Goal: Information Seeking & Learning: Understand process/instructions

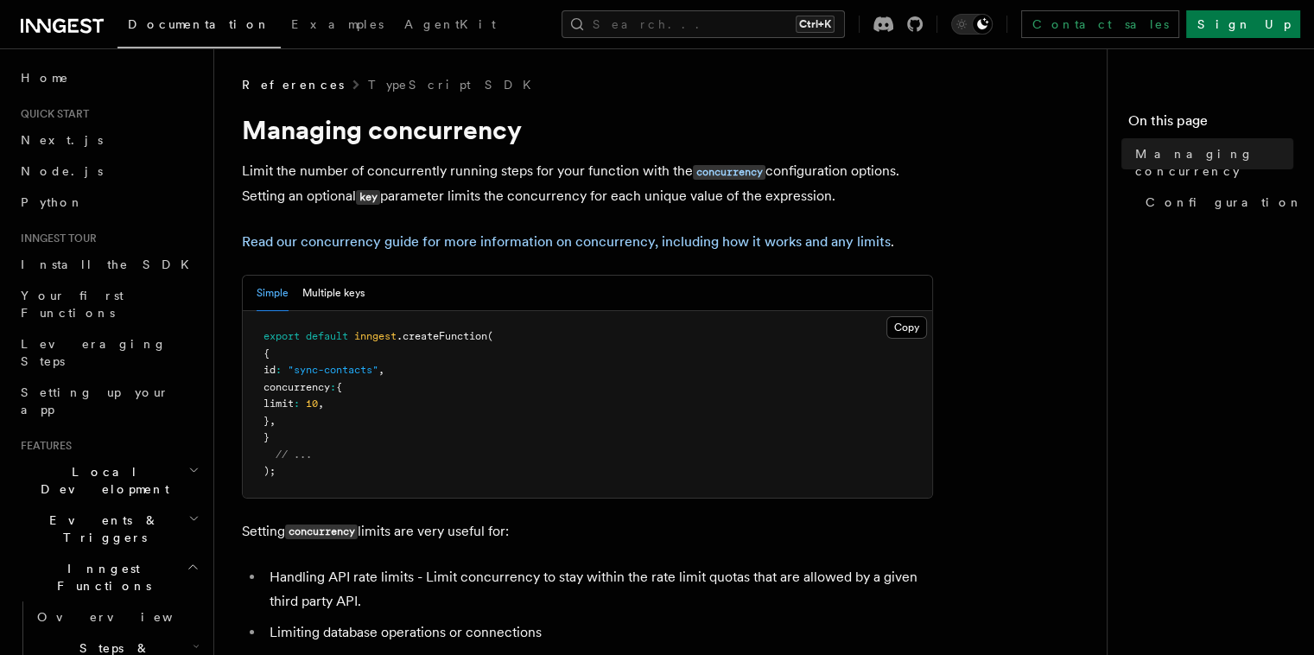
click at [385, 364] on pre "export default inngest .createFunction ( { id : "sync-contacts" , concurrency :…" at bounding box center [588, 404] width 690 height 187
drag, startPoint x: 385, startPoint y: 364, endPoint x: 335, endPoint y: 374, distance: 50.3
click at [335, 374] on pre "export default inngest .createFunction ( { id : "sync-contacts" , concurrency :…" at bounding box center [588, 404] width 690 height 187
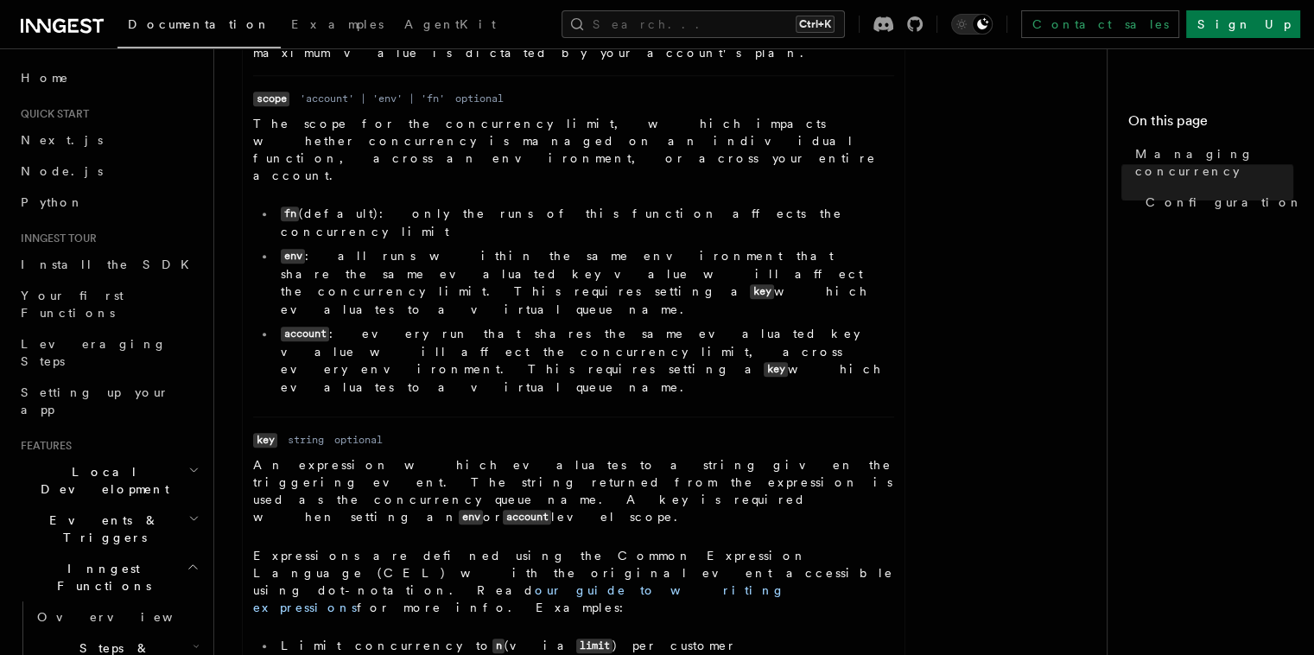
scroll to position [1000, 0]
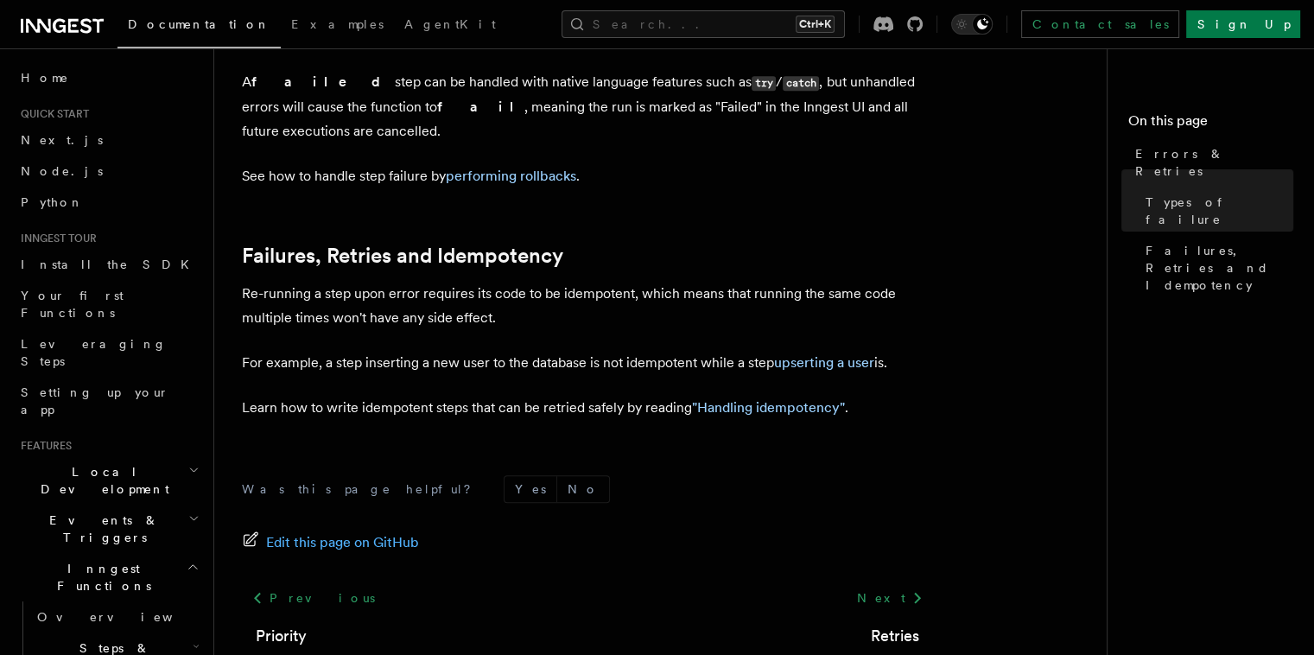
scroll to position [776, 0]
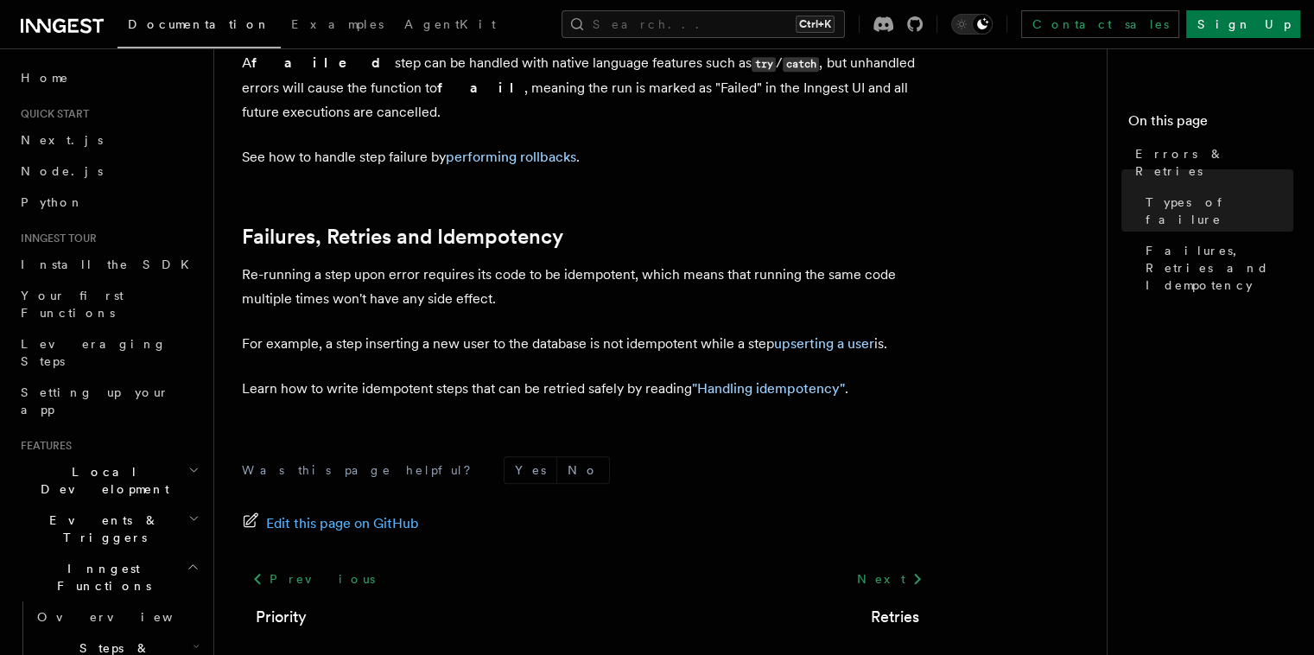
click at [618, 377] on p "Learn how to write idempotent steps that can be retried safely by reading "Hand…" at bounding box center [587, 389] width 691 height 24
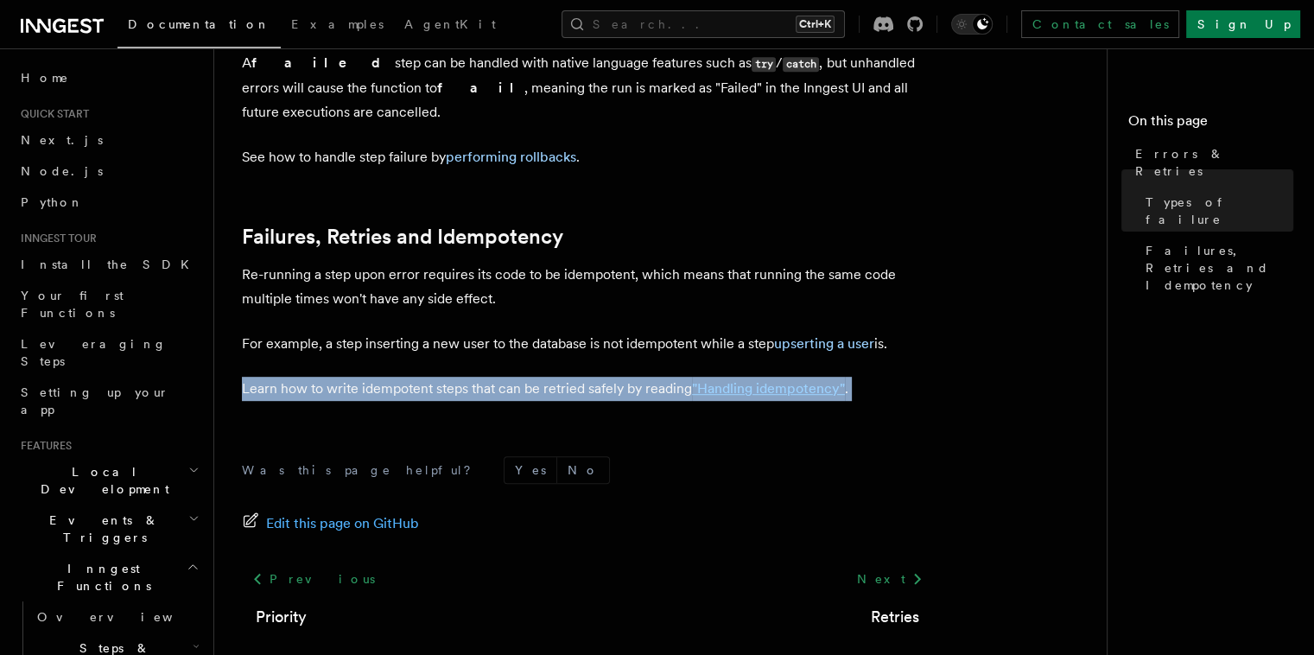
click at [618, 377] on p "Learn how to write idempotent steps that can be retried safely by reading "Hand…" at bounding box center [587, 389] width 691 height 24
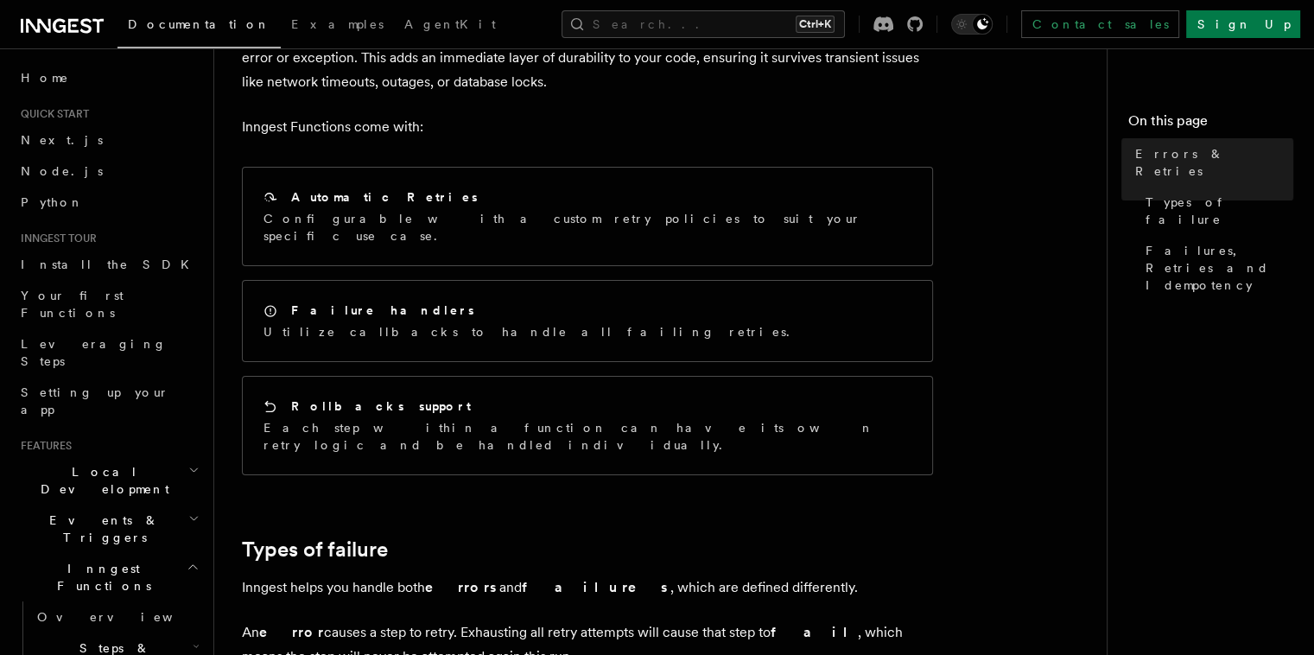
scroll to position [136, 0]
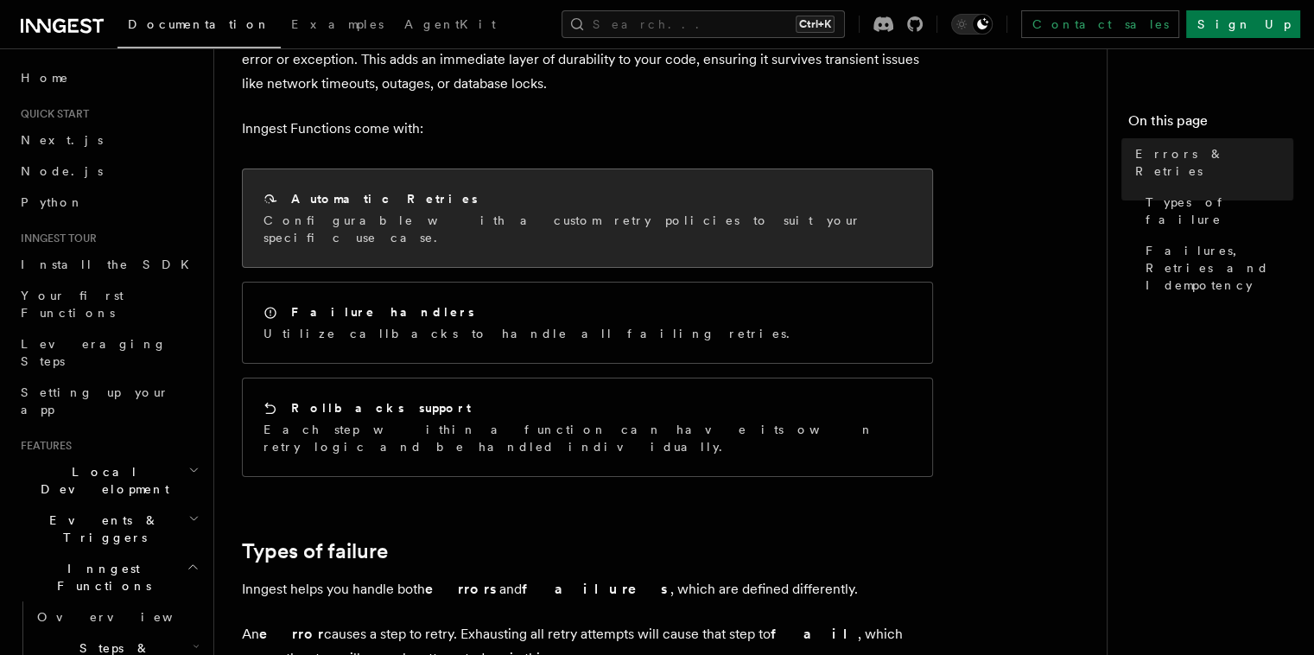
click at [502, 221] on p "Configurable with a custom retry policies to suit your specific use case." at bounding box center [588, 229] width 648 height 35
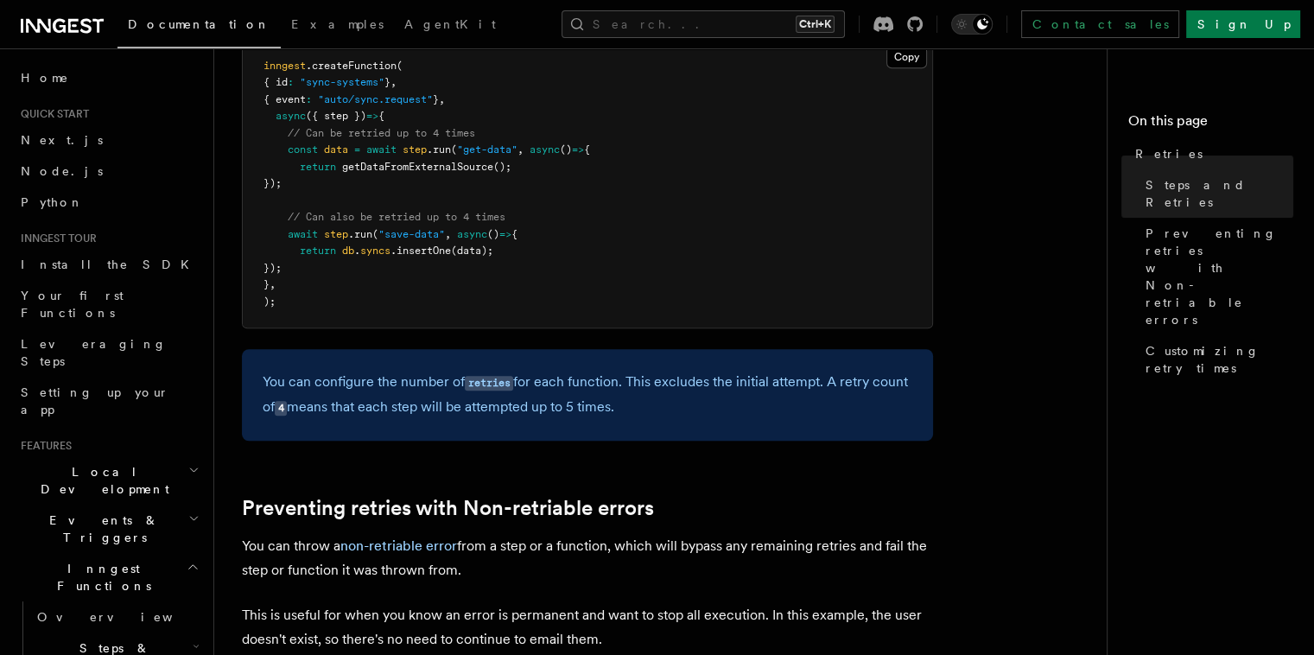
scroll to position [1287, 0]
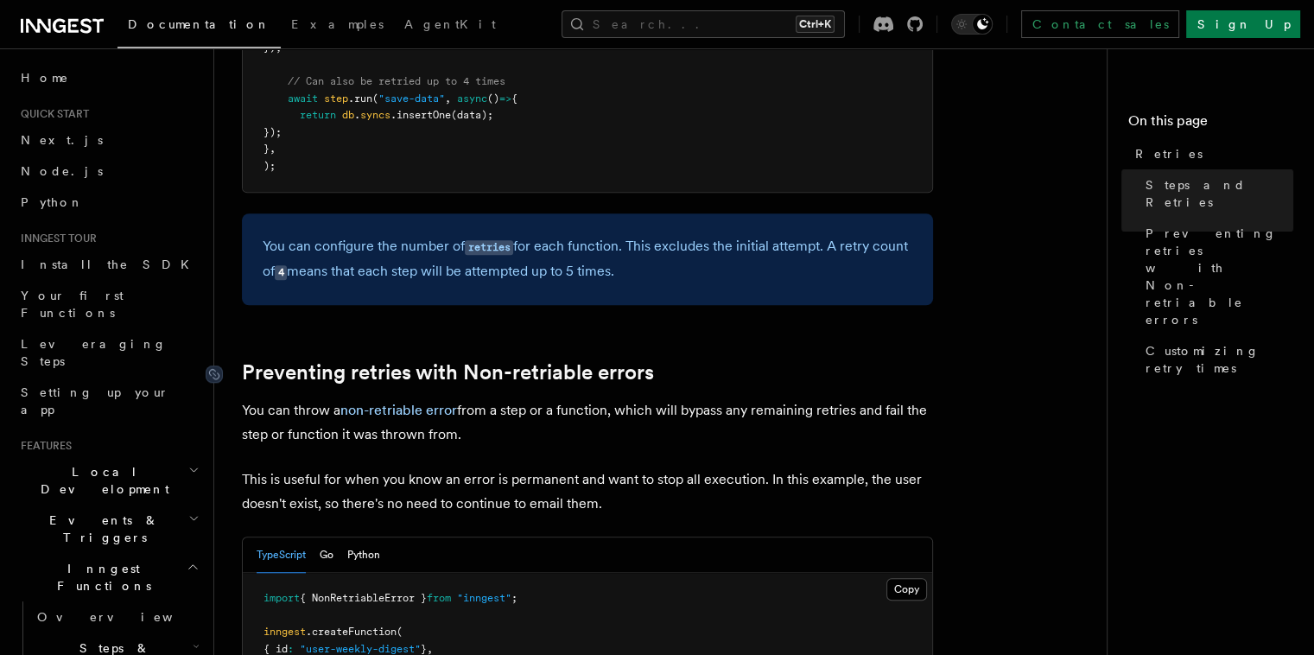
click at [577, 360] on link "Preventing retries with Non-retriable errors" at bounding box center [448, 372] width 412 height 24
click at [577, 357] on article "Features Inngest Functions Errors & Retries Retries By default, in addition to …" at bounding box center [667, 402] width 851 height 3226
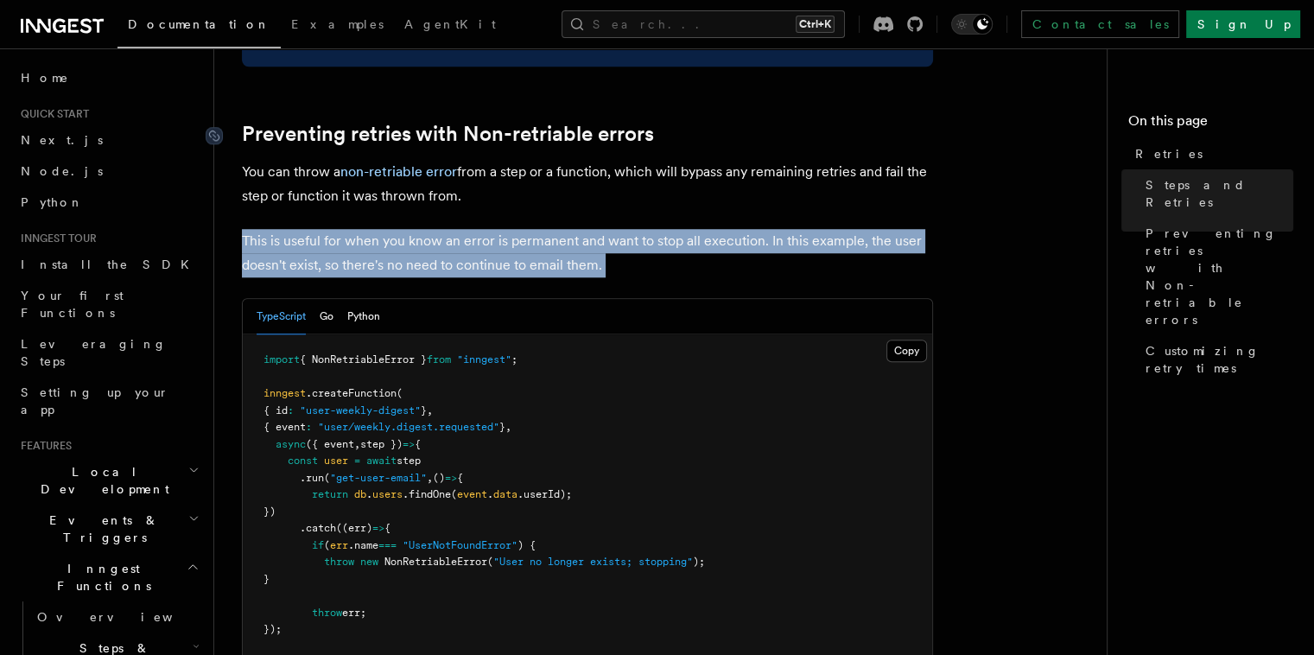
click at [577, 357] on article "Features Inngest Functions Errors & Retries Retries By default, in addition to …" at bounding box center [667, 163] width 851 height 3226
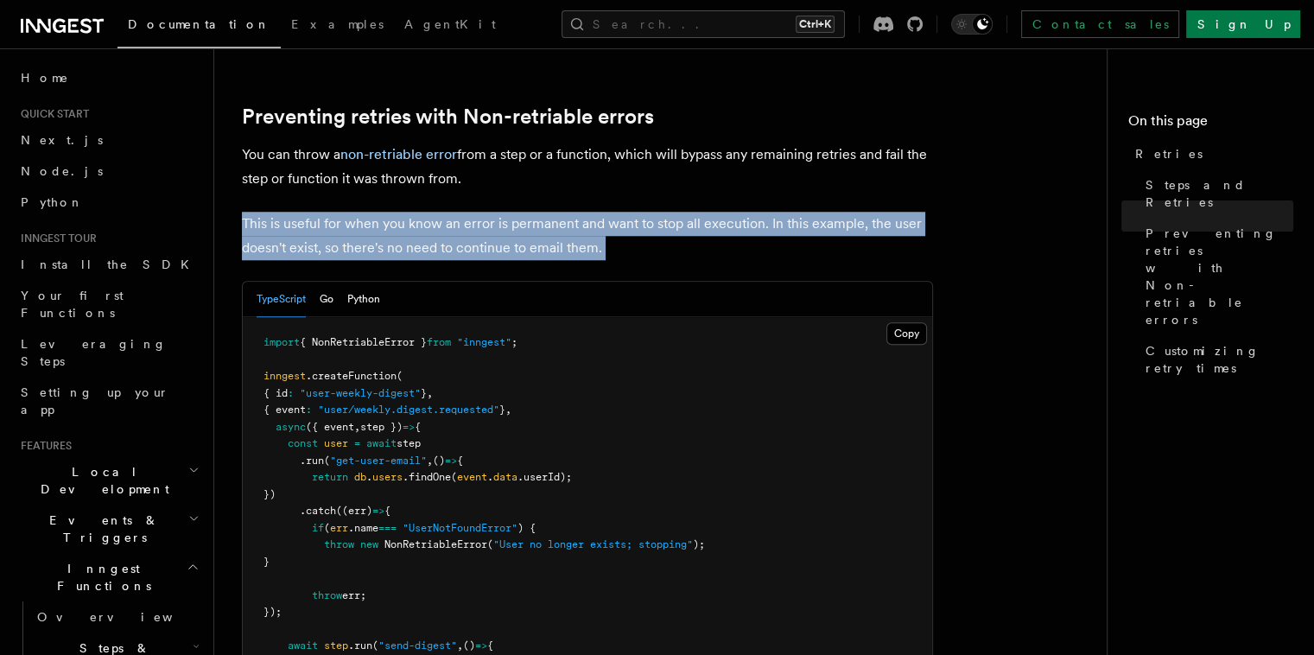
click at [619, 224] on p "This is useful for when you know an error is permanent and want to stop all exe…" at bounding box center [587, 236] width 691 height 48
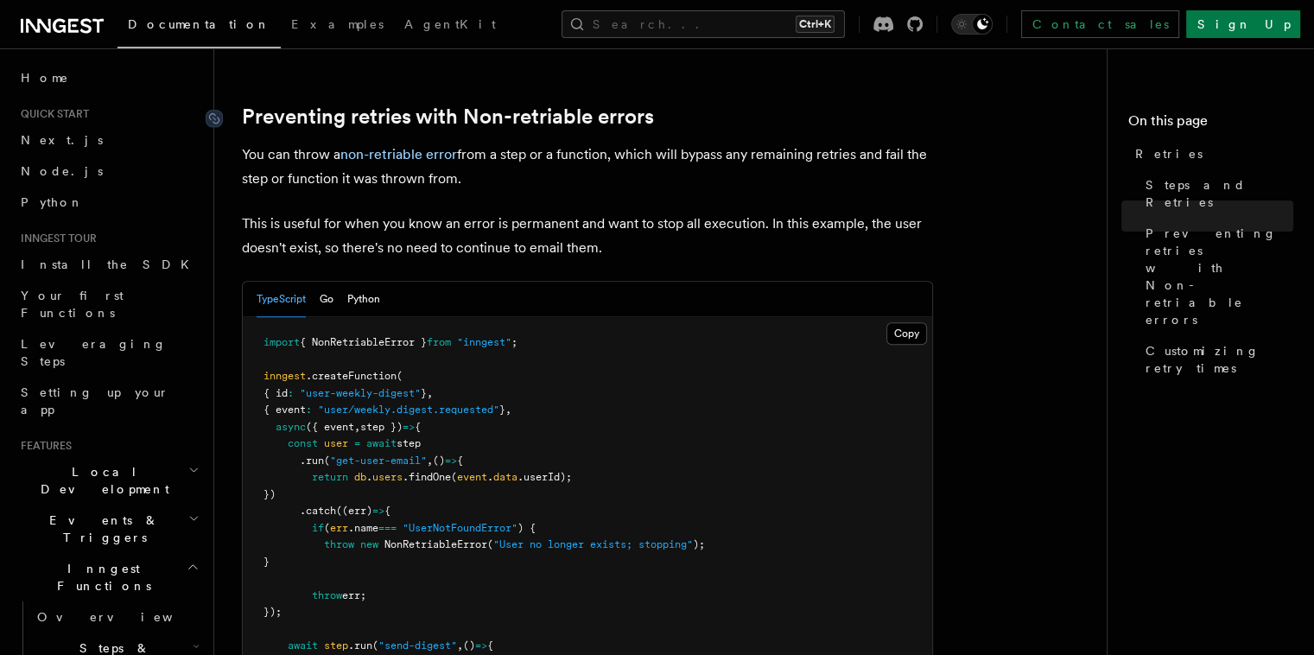
click at [525, 105] on link "Preventing retries with Non-retriable errors" at bounding box center [448, 117] width 412 height 24
drag, startPoint x: 525, startPoint y: 92, endPoint x: 534, endPoint y: 187, distance: 95.4
click at [534, 187] on article "Features Inngest Functions Errors & Retries Retries By default, in addition to …" at bounding box center [667, 146] width 851 height 3226
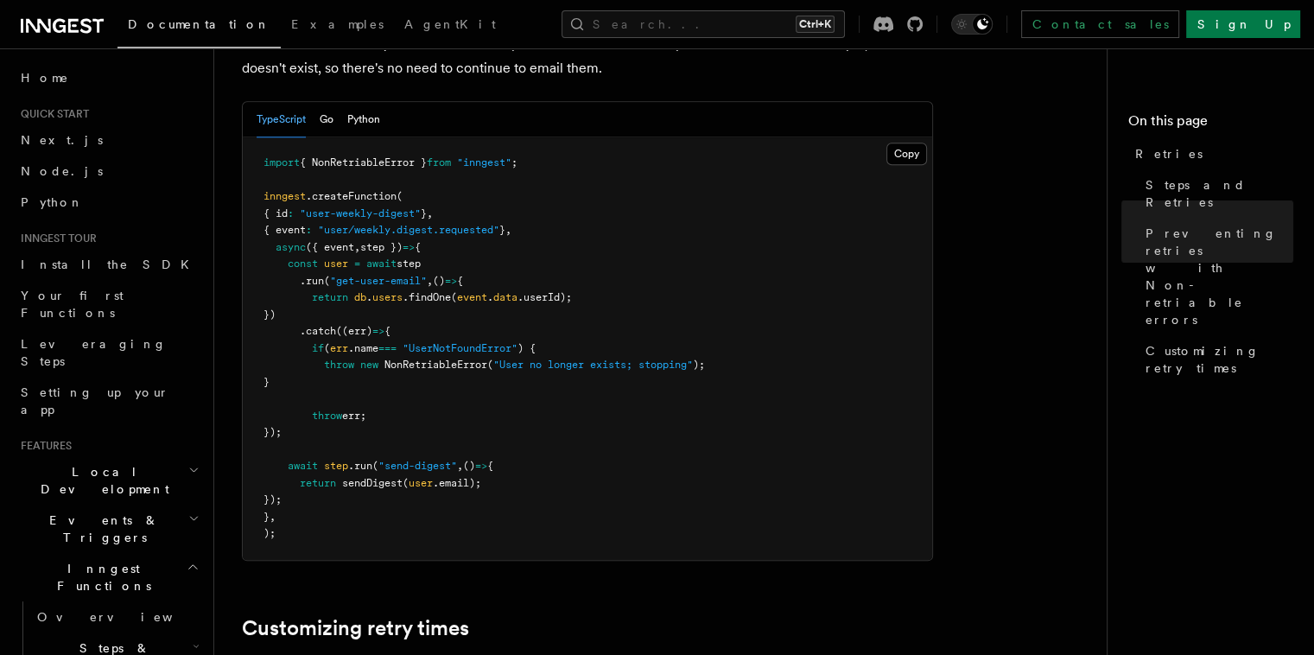
scroll to position [1720, 0]
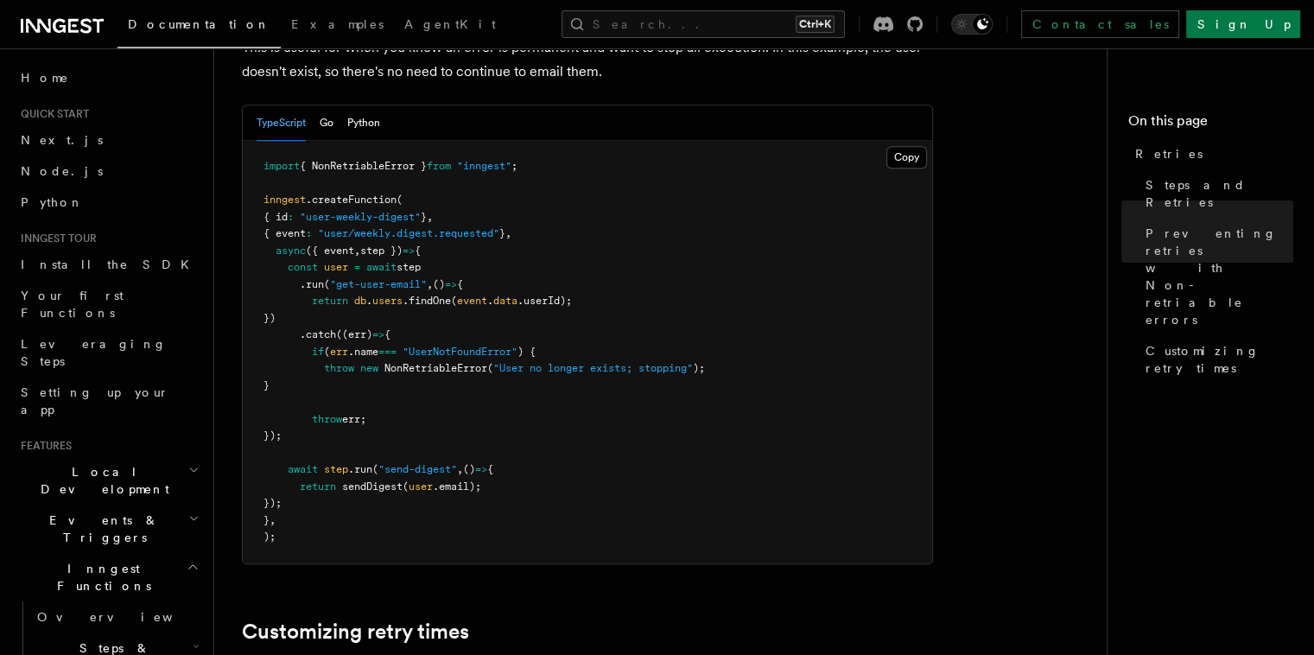
click at [354, 321] on pre "import { NonRetriableError } from "inngest" ; inngest .createFunction ( { id : …" at bounding box center [588, 352] width 690 height 423
click at [435, 362] on span "NonRetriableError" at bounding box center [436, 368] width 103 height 12
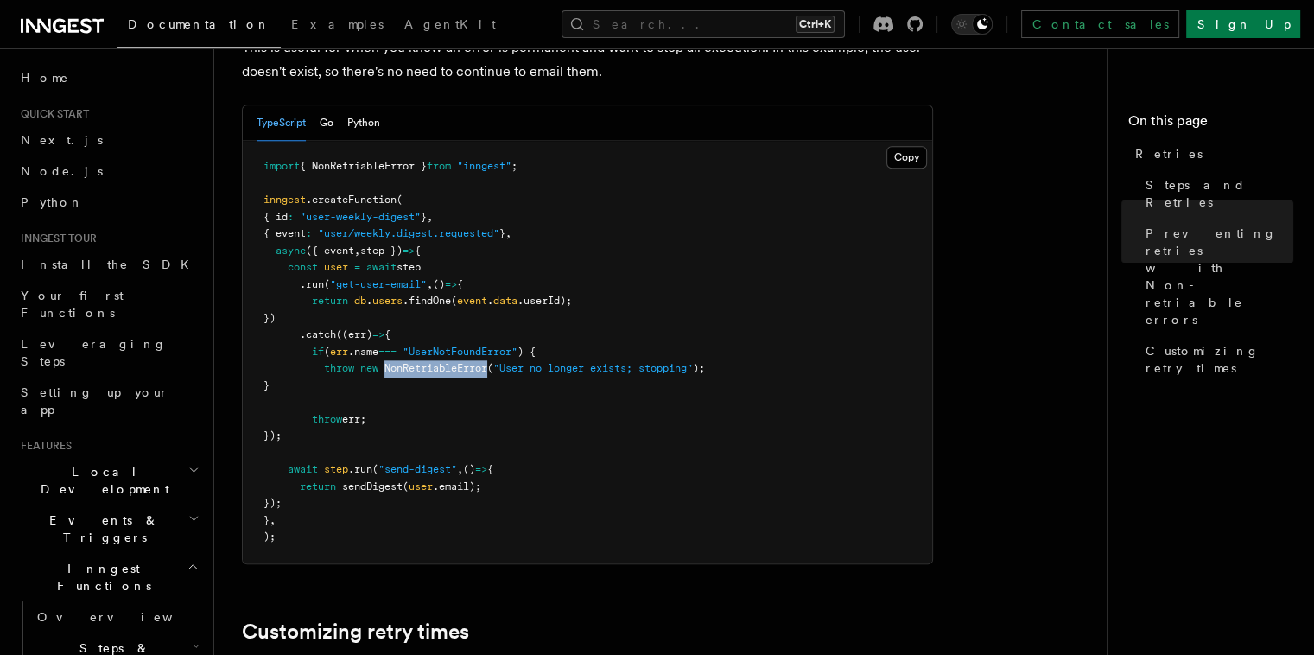
copy span "NonRetriableError"
